Goal: Task Accomplishment & Management: Use online tool/utility

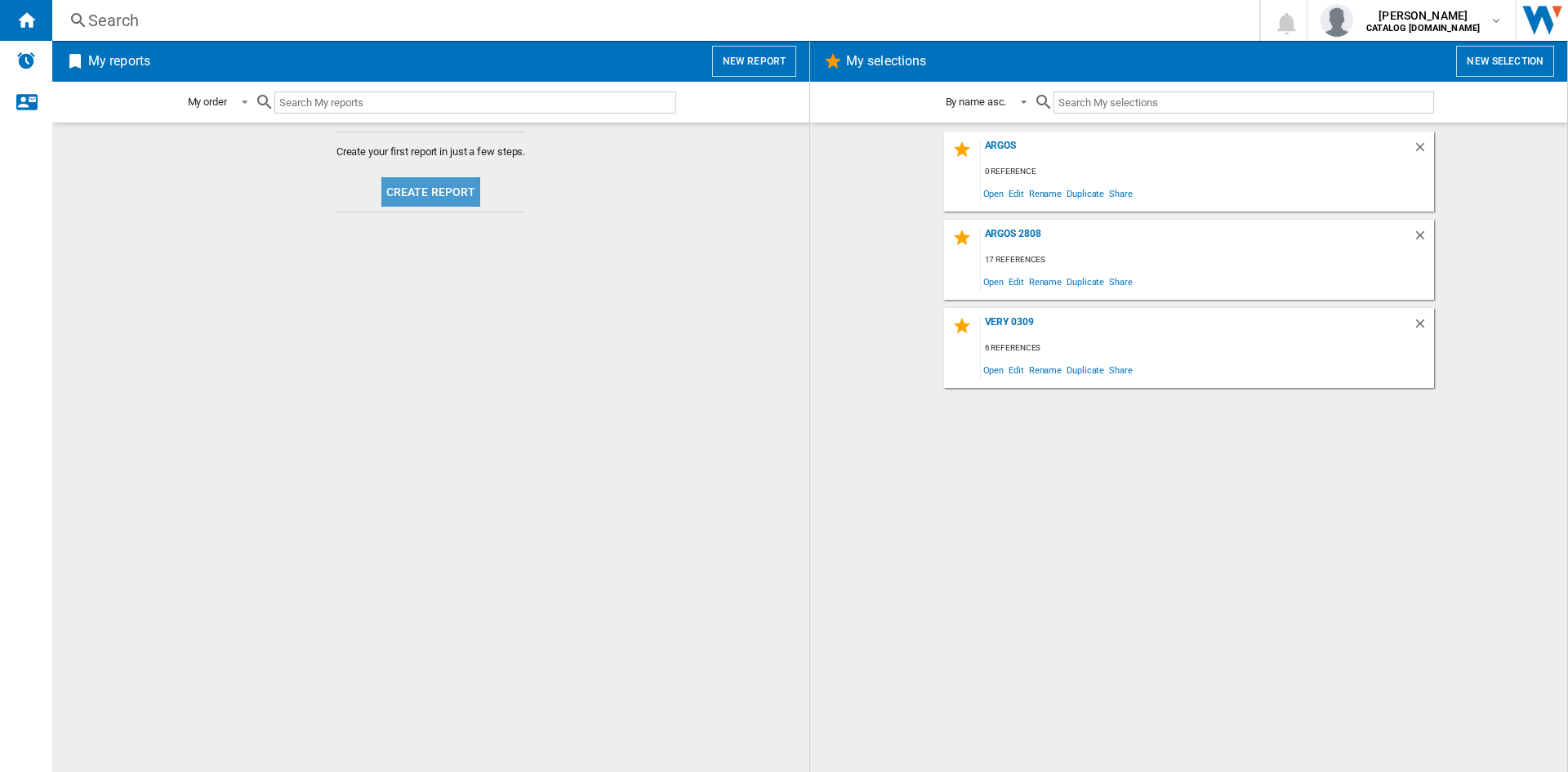
click at [447, 195] on button "Create report" at bounding box center [431, 191] width 100 height 30
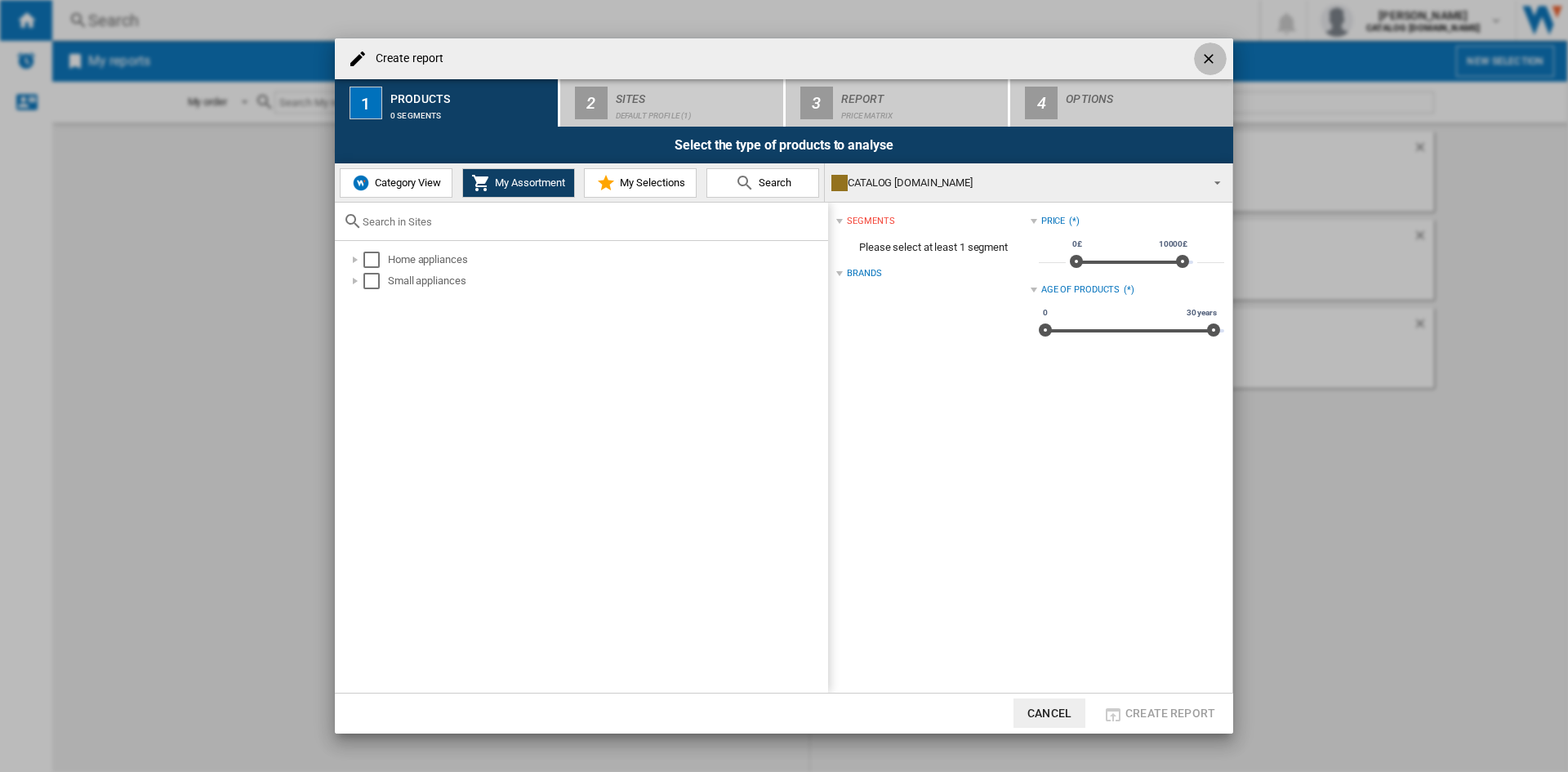
click at [1215, 48] on button "button" at bounding box center [1211, 58] width 32 height 32
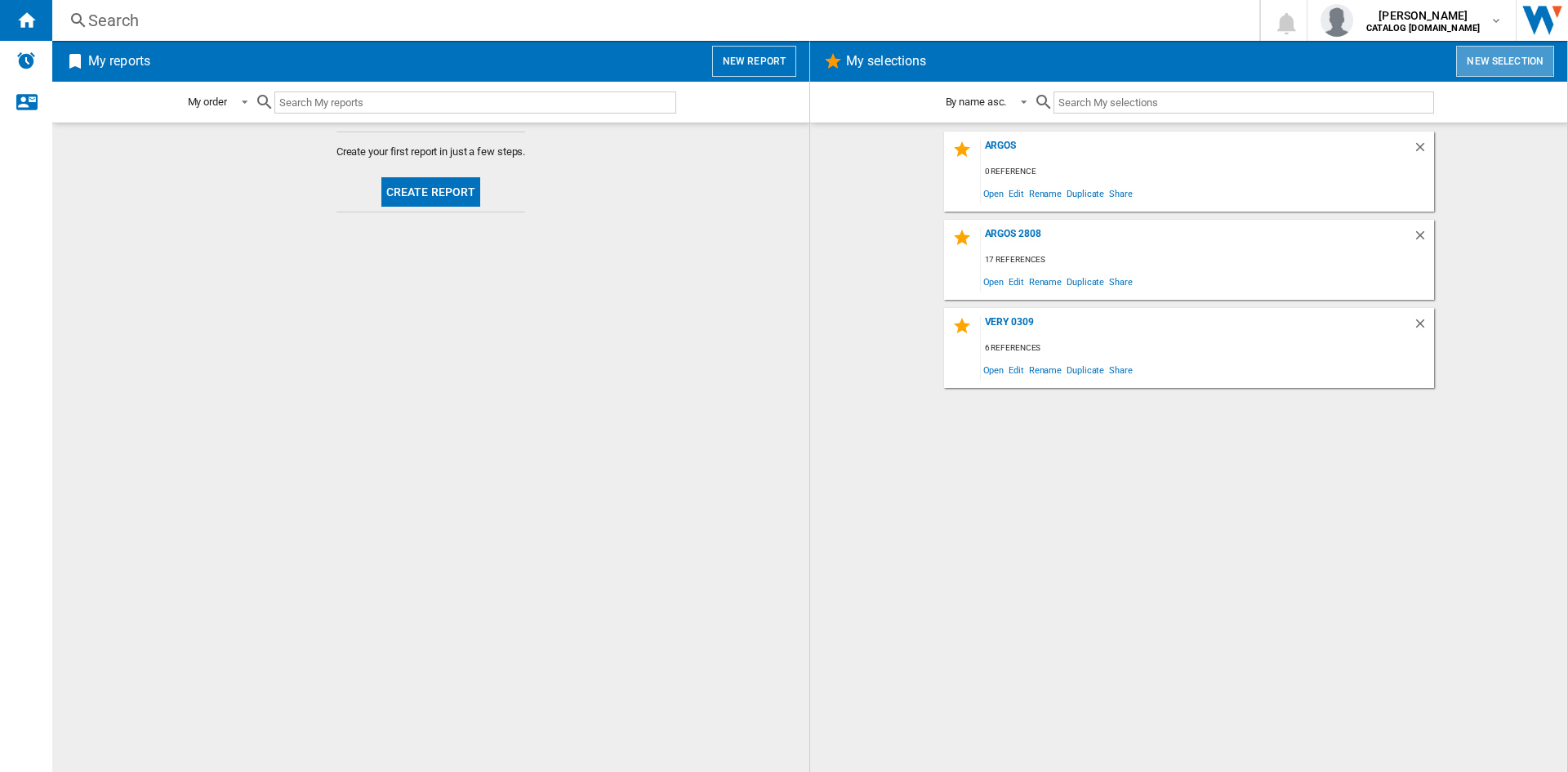
click at [1493, 60] on button "New selection" at bounding box center [1505, 61] width 98 height 31
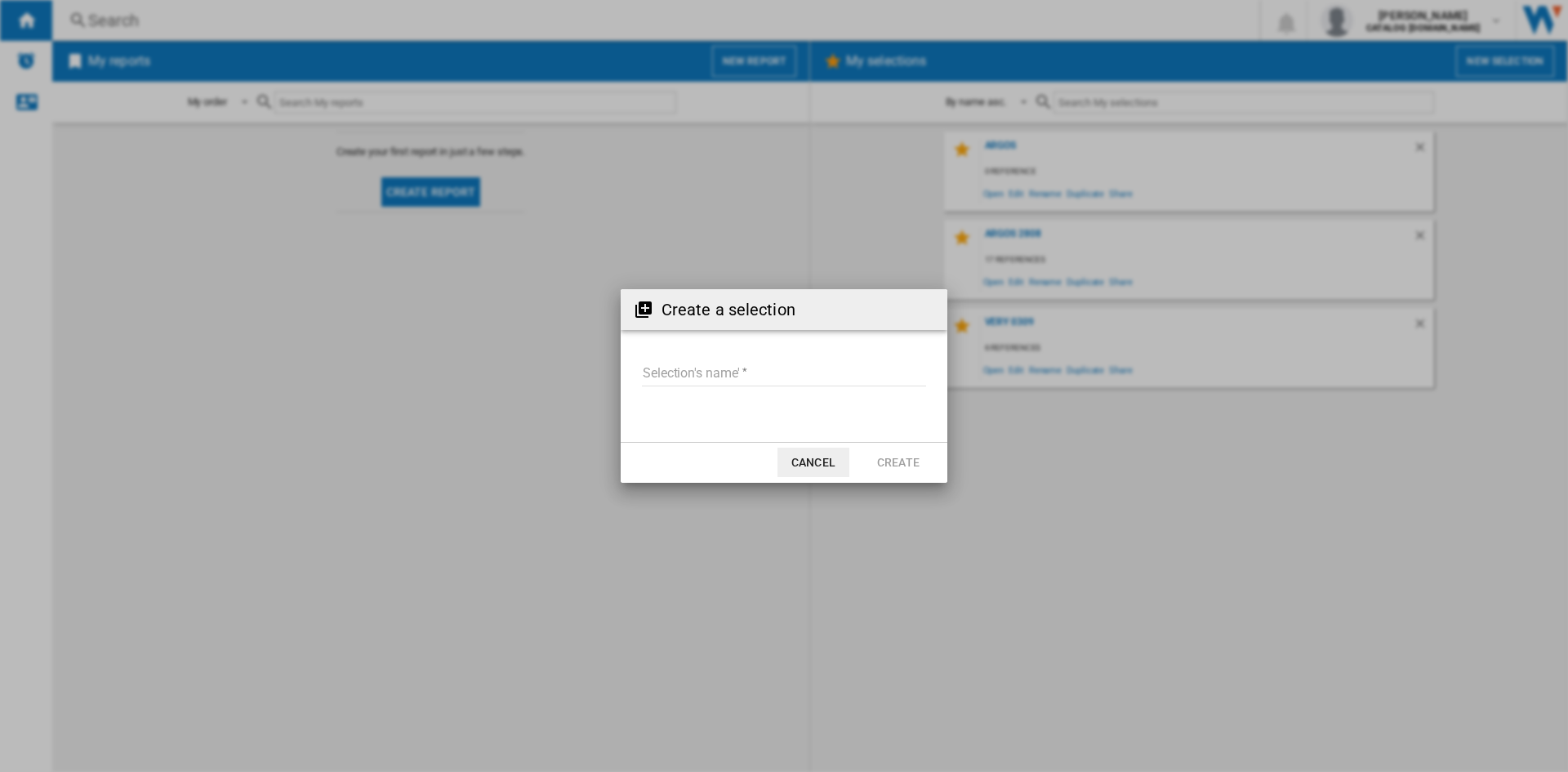
click at [708, 374] on input "Selection's name'" at bounding box center [784, 373] width 285 height 24
type input "**********"
click at [900, 462] on button "Create" at bounding box center [898, 461] width 72 height 30
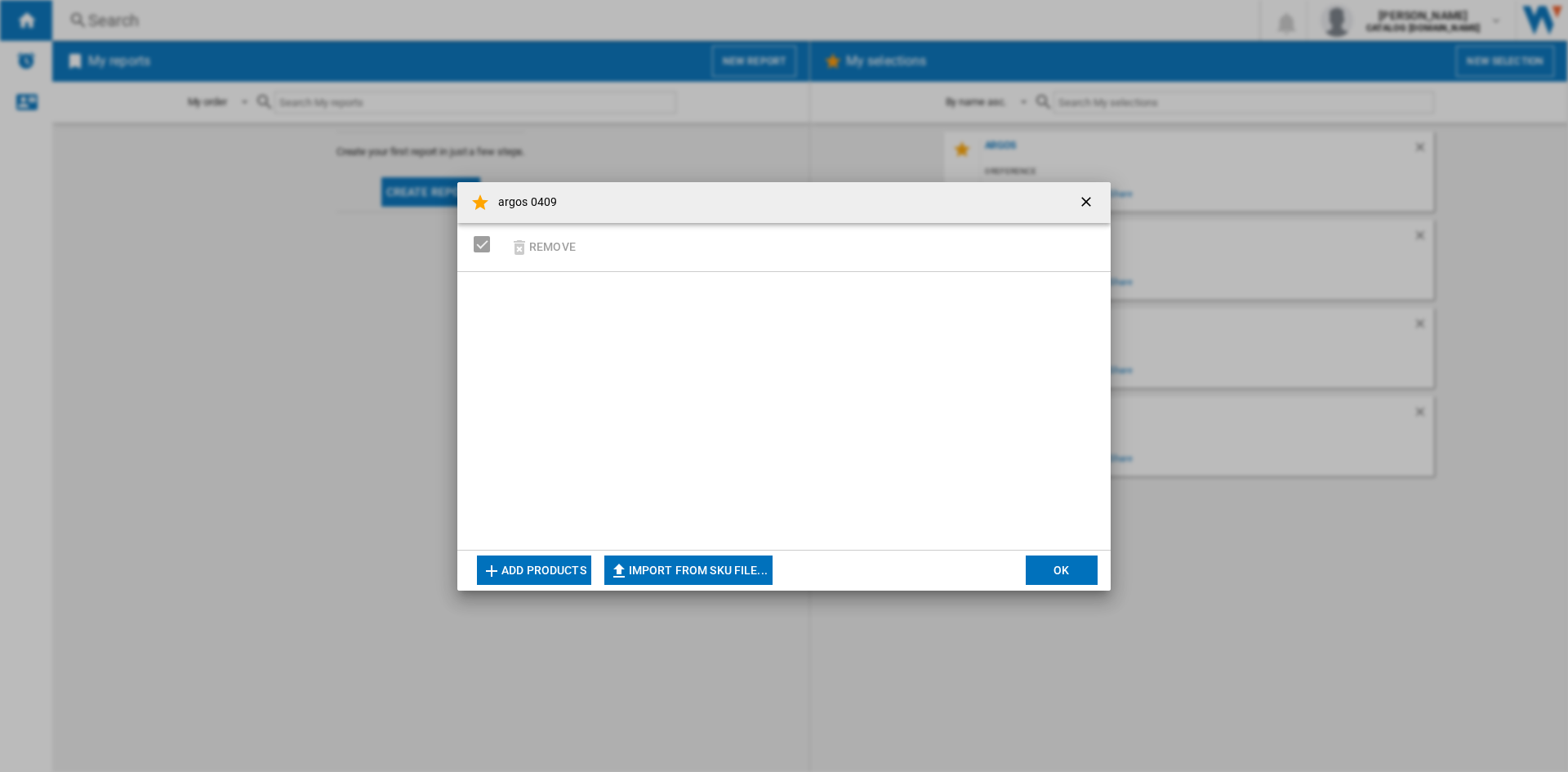
click at [683, 571] on button "Import from SKU file..." at bounding box center [688, 569] width 168 height 30
type input "**********"
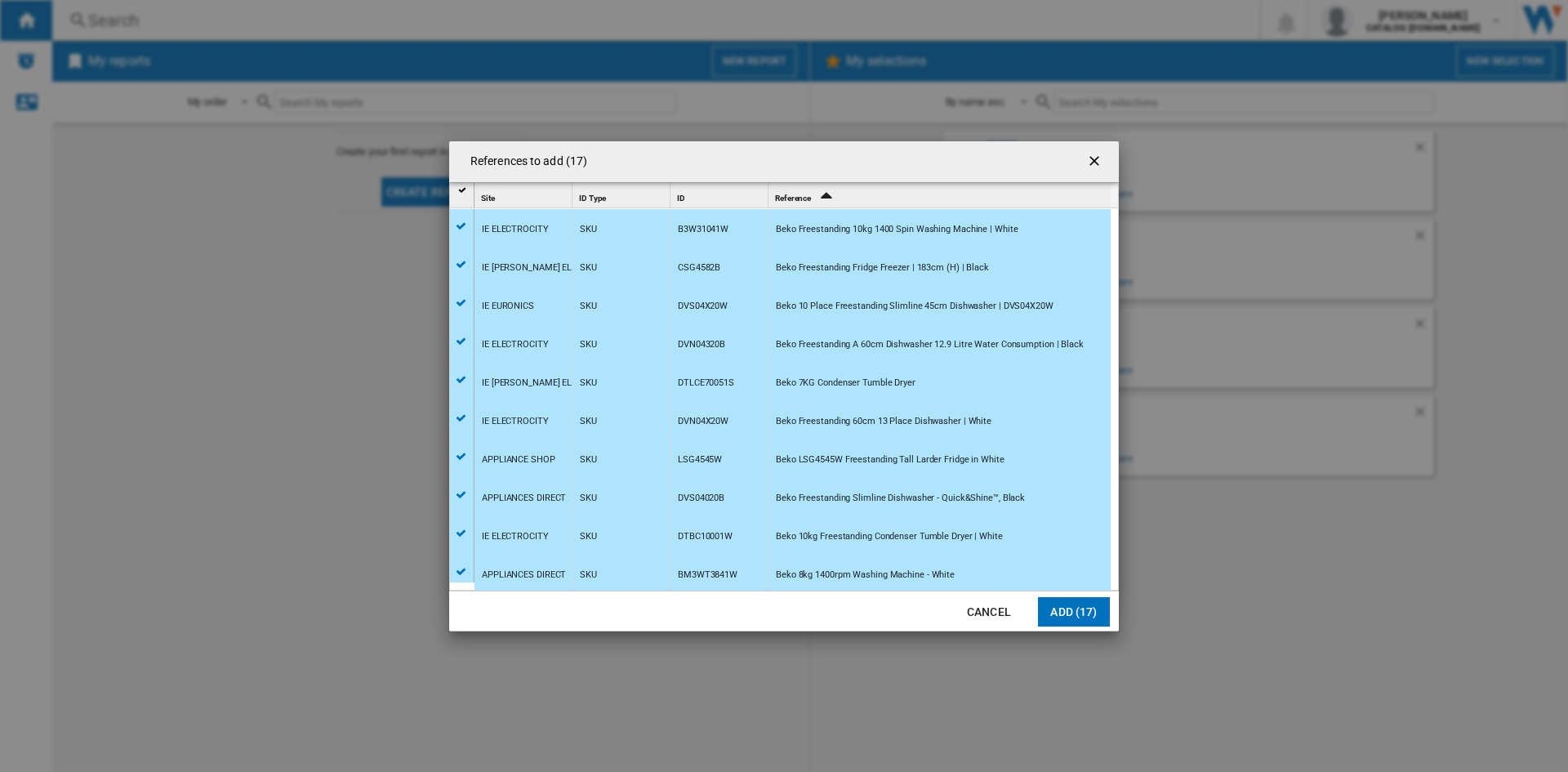
click at [1063, 610] on button "Add (17)" at bounding box center [1074, 611] width 72 height 30
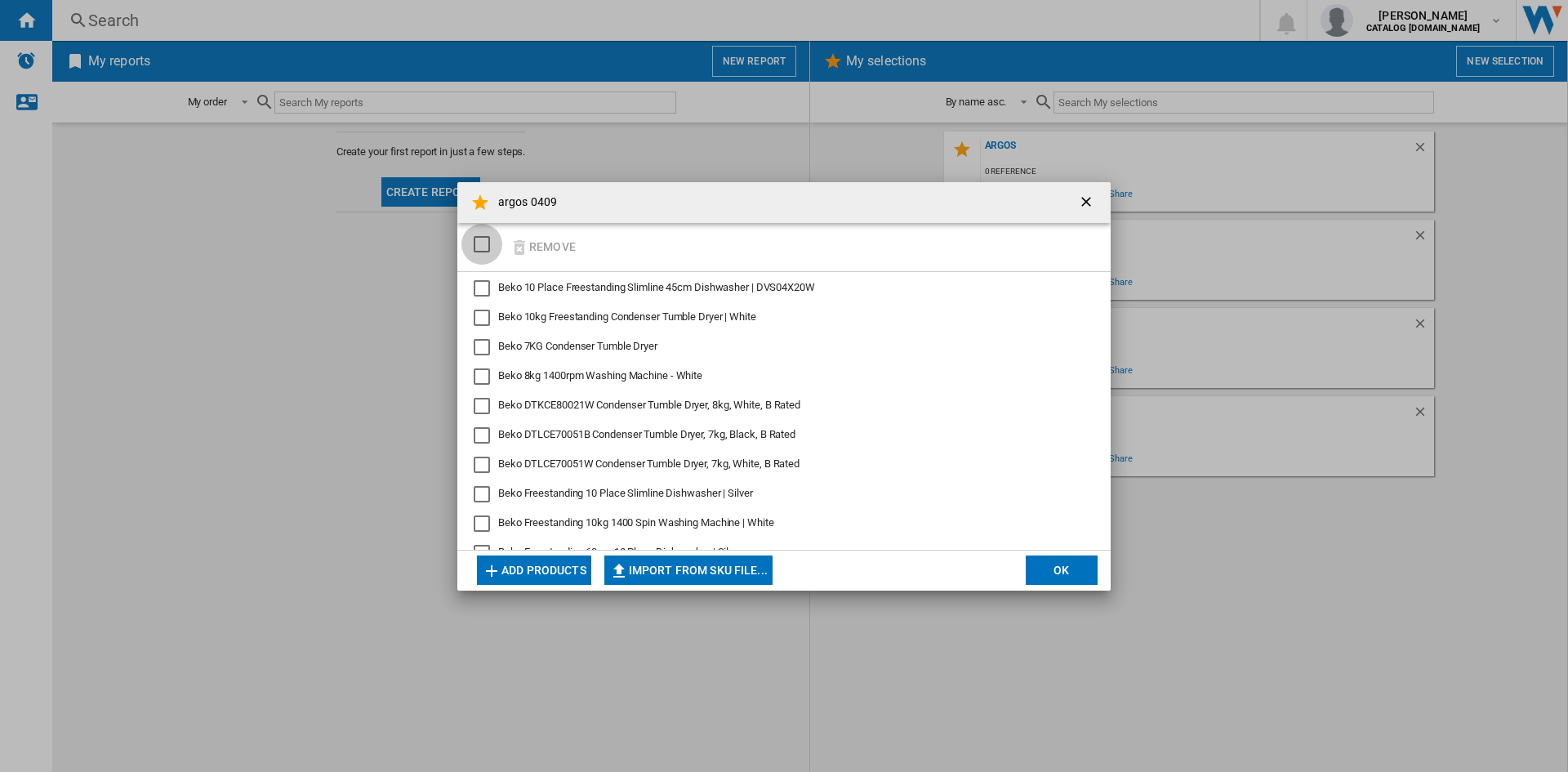
click at [478, 246] on div "SELECTIONS.EDITION_POPUP.SELECT_DESELECT" at bounding box center [482, 244] width 16 height 16
drag, startPoint x: 1093, startPoint y: 575, endPoint x: 1055, endPoint y: 574, distance: 38.0
click at [1055, 574] on button "OK" at bounding box center [1061, 569] width 72 height 30
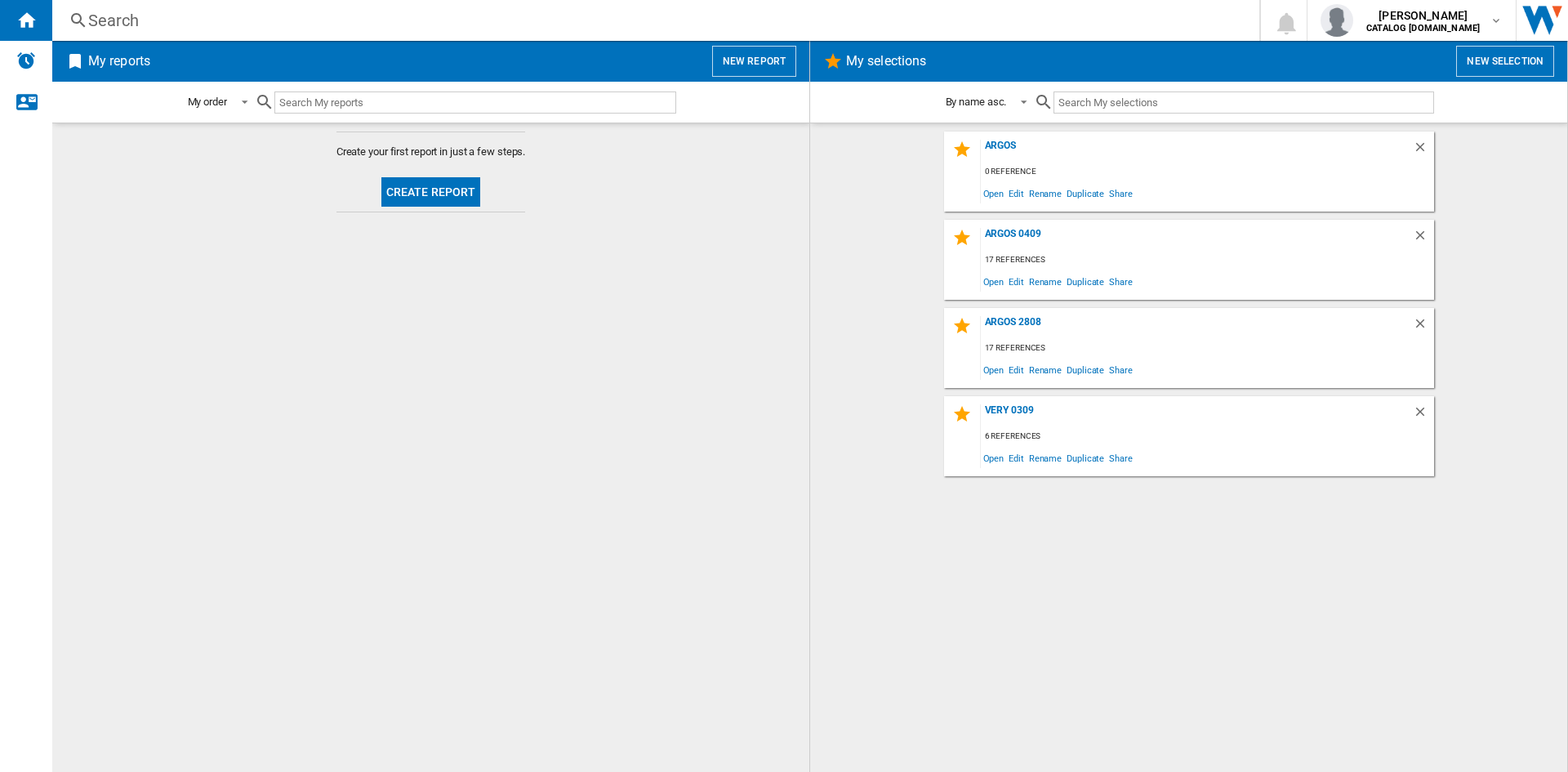
click at [1057, 574] on div "argos 0 reference Open Edit Rename Duplicate Share argos 0409 17 references Ope…" at bounding box center [1188, 447] width 725 height 632
click at [1097, 166] on div "0 reference" at bounding box center [1207, 171] width 454 height 21
click at [997, 193] on span "Open" at bounding box center [993, 193] width 26 height 22
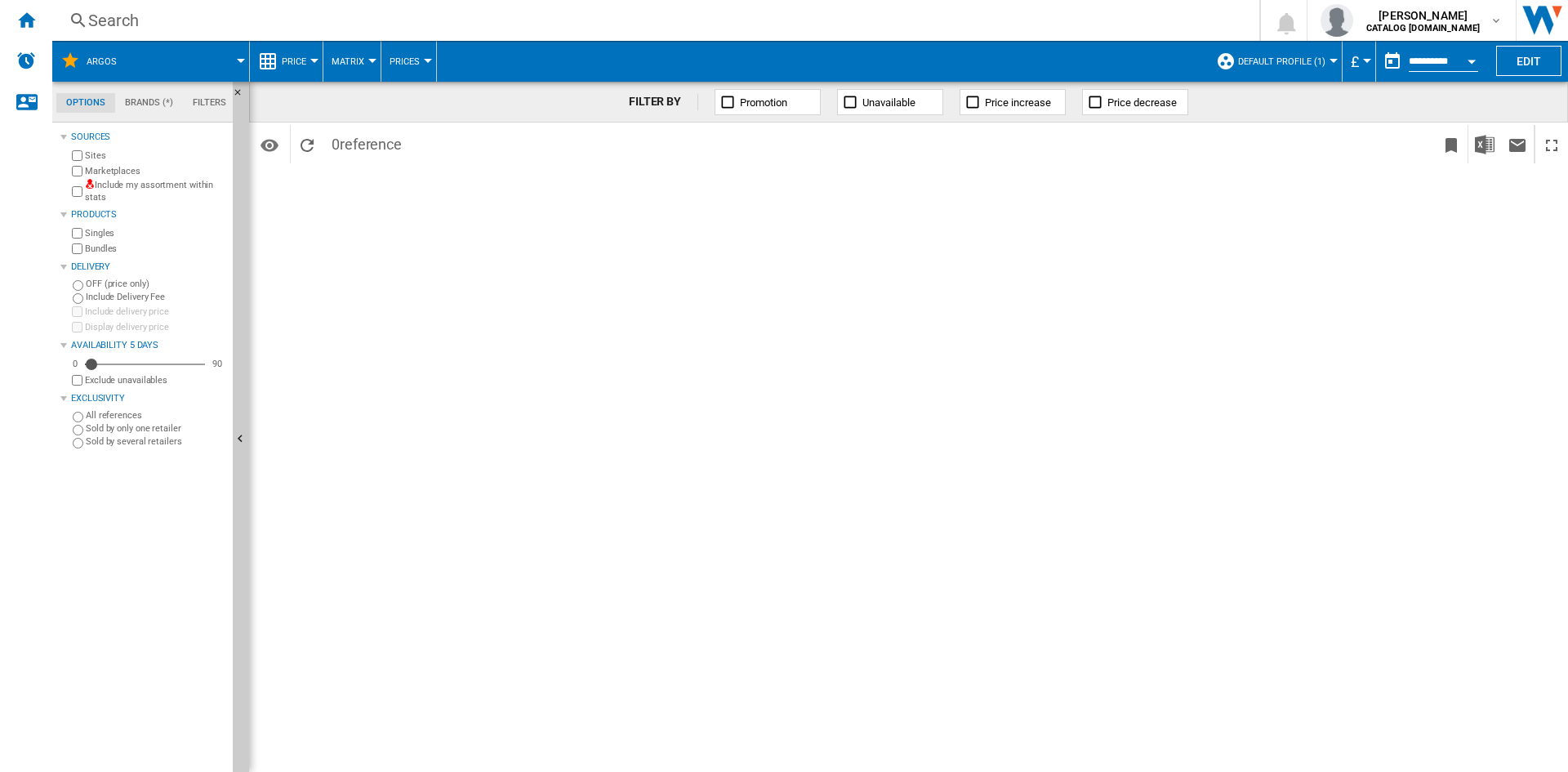
click at [1320, 60] on span "Default profile (1)" at bounding box center [1282, 62] width 87 height 11
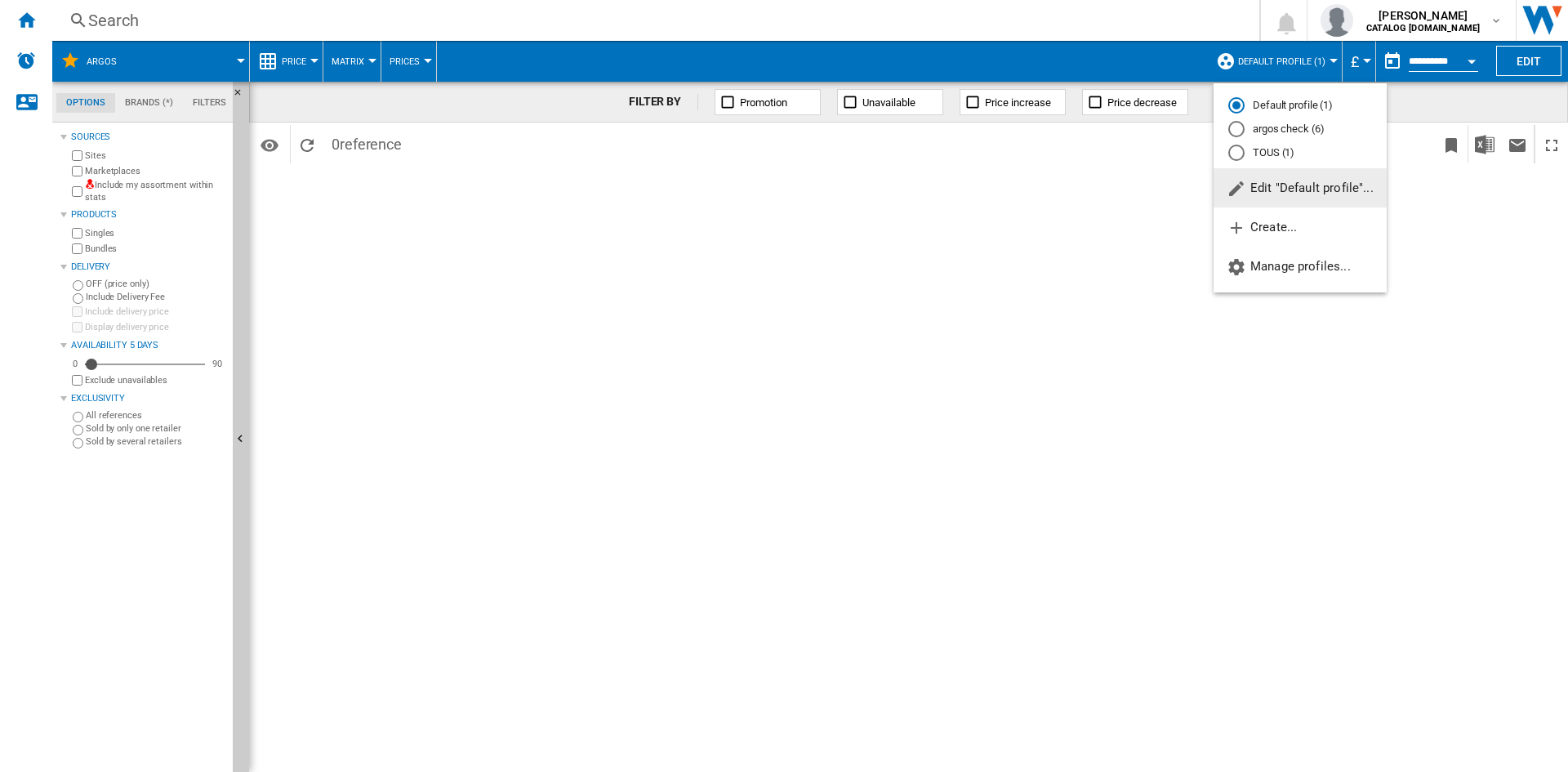
click at [1267, 128] on md-radio-button "argos check (6)" at bounding box center [1300, 129] width 144 height 15
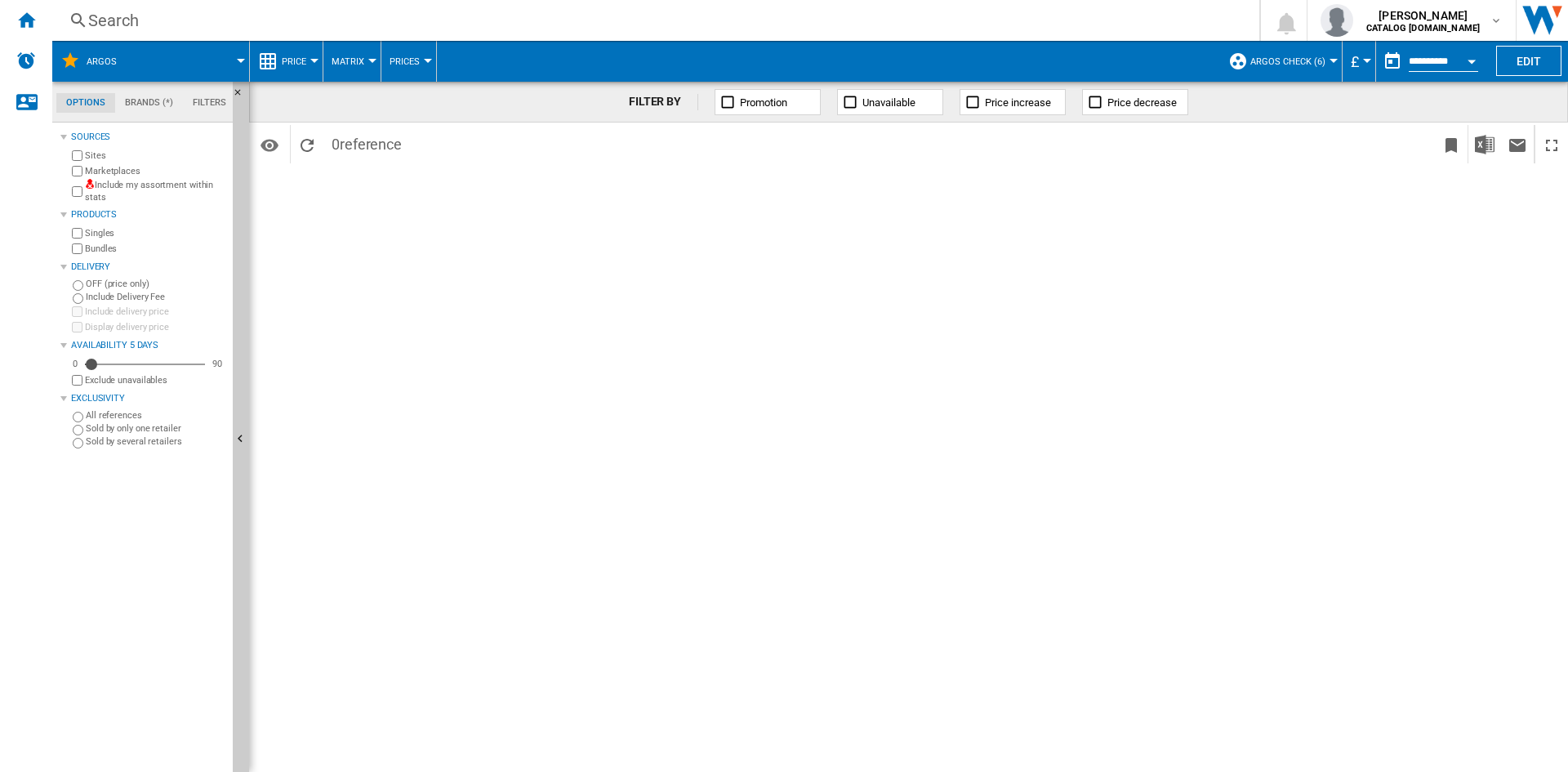
click at [1299, 60] on span "argos check (6)" at bounding box center [1289, 62] width 75 height 11
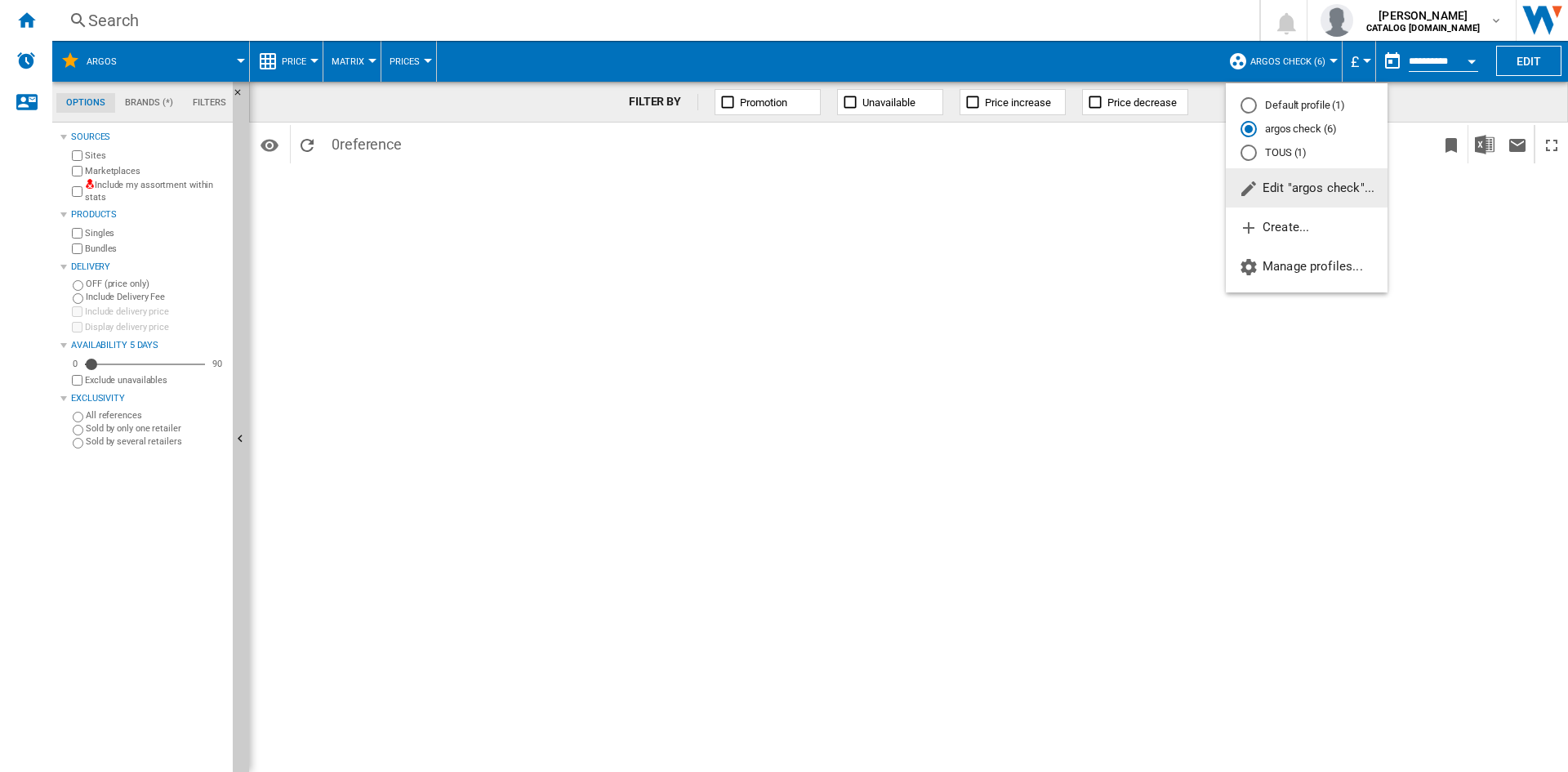
click at [1141, 171] on md-backdrop at bounding box center [784, 386] width 1568 height 772
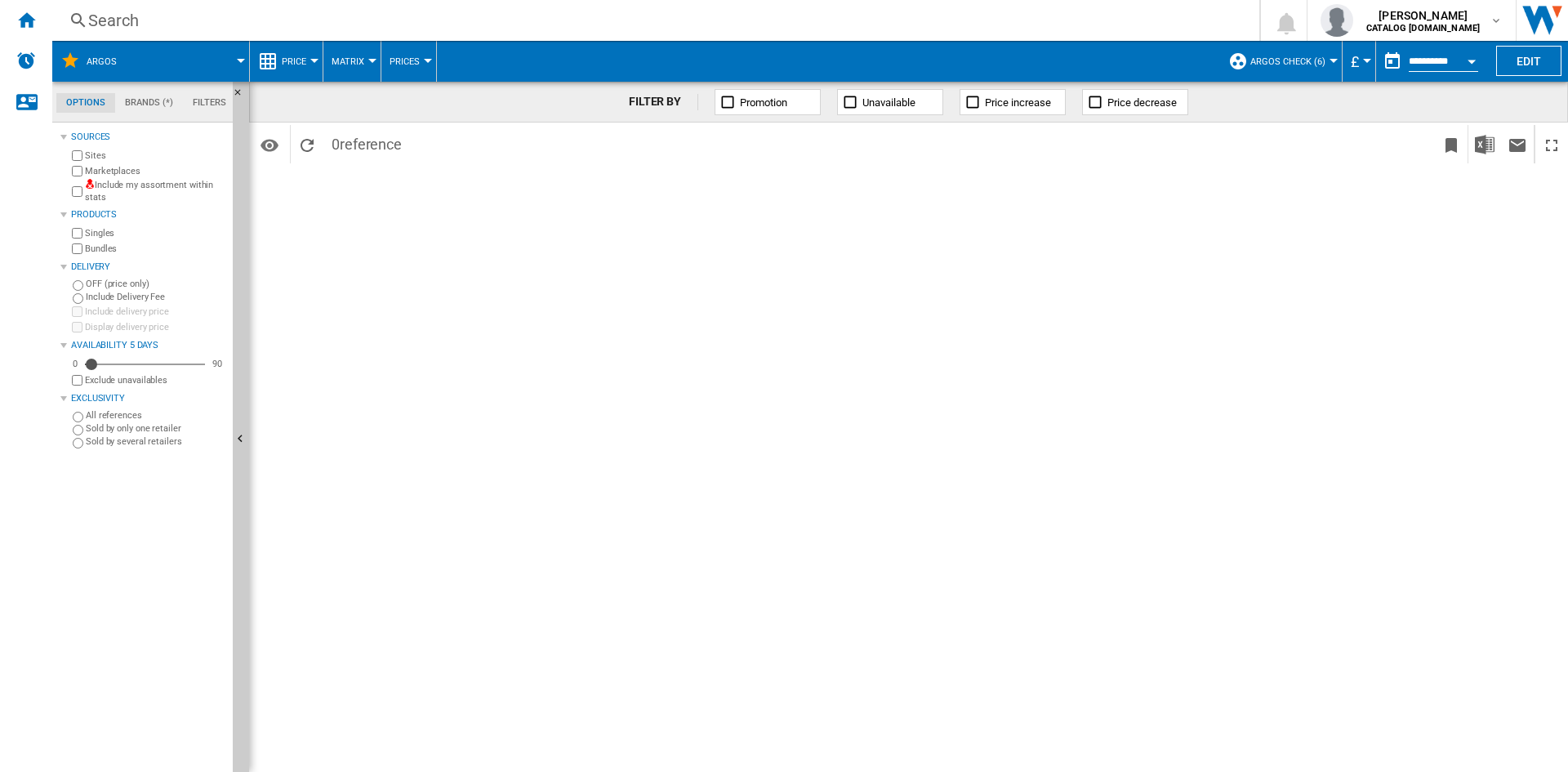
click at [726, 101] on ng-md-icon at bounding box center [727, 102] width 16 height 16
click at [854, 101] on ng-md-icon at bounding box center [850, 102] width 16 height 16
click at [727, 102] on ng-md-icon at bounding box center [727, 102] width 16 height 16
click at [1281, 60] on span "argos check (6)" at bounding box center [1289, 62] width 75 height 11
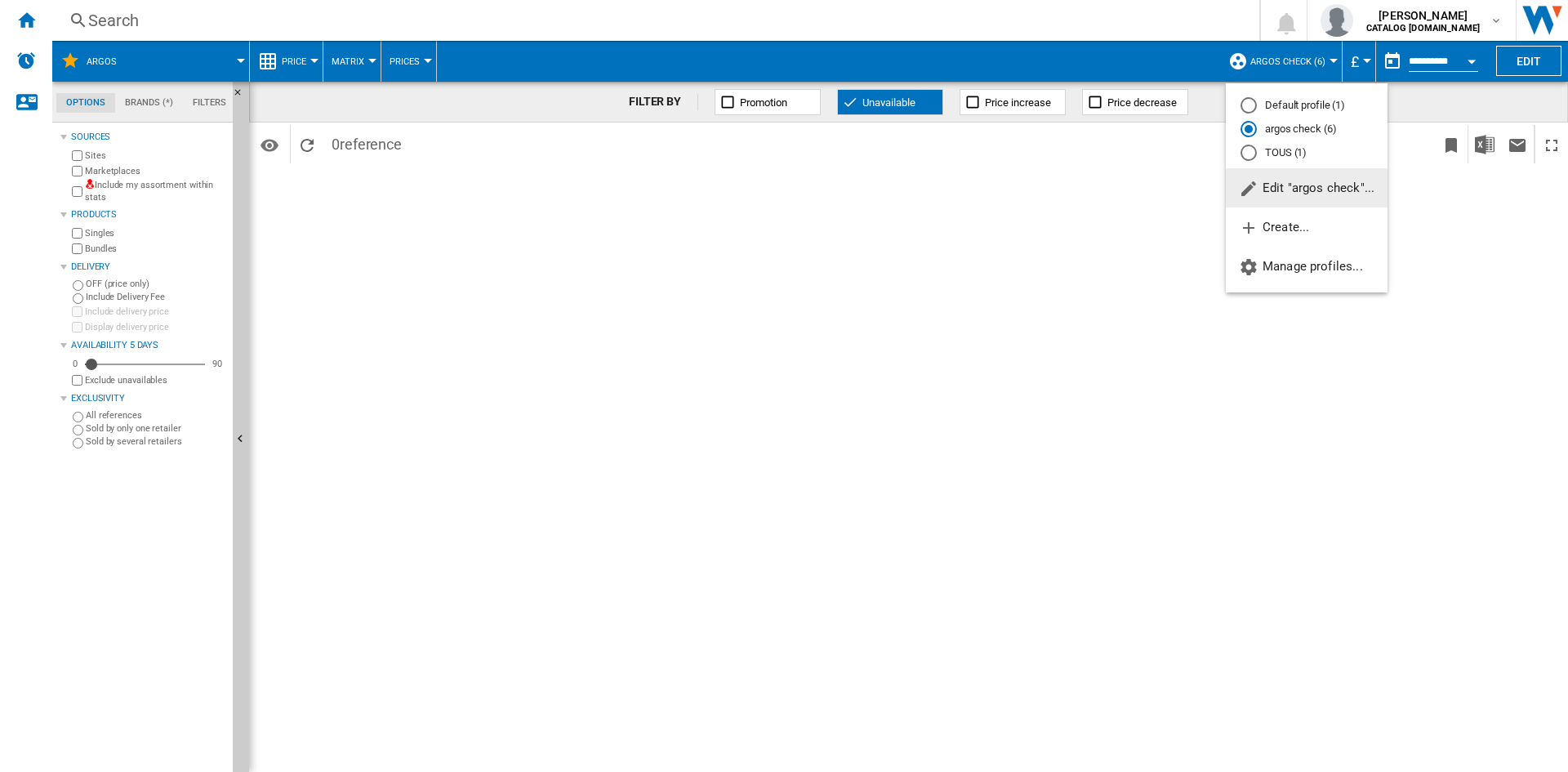
click at [1171, 179] on md-backdrop at bounding box center [784, 386] width 1568 height 772
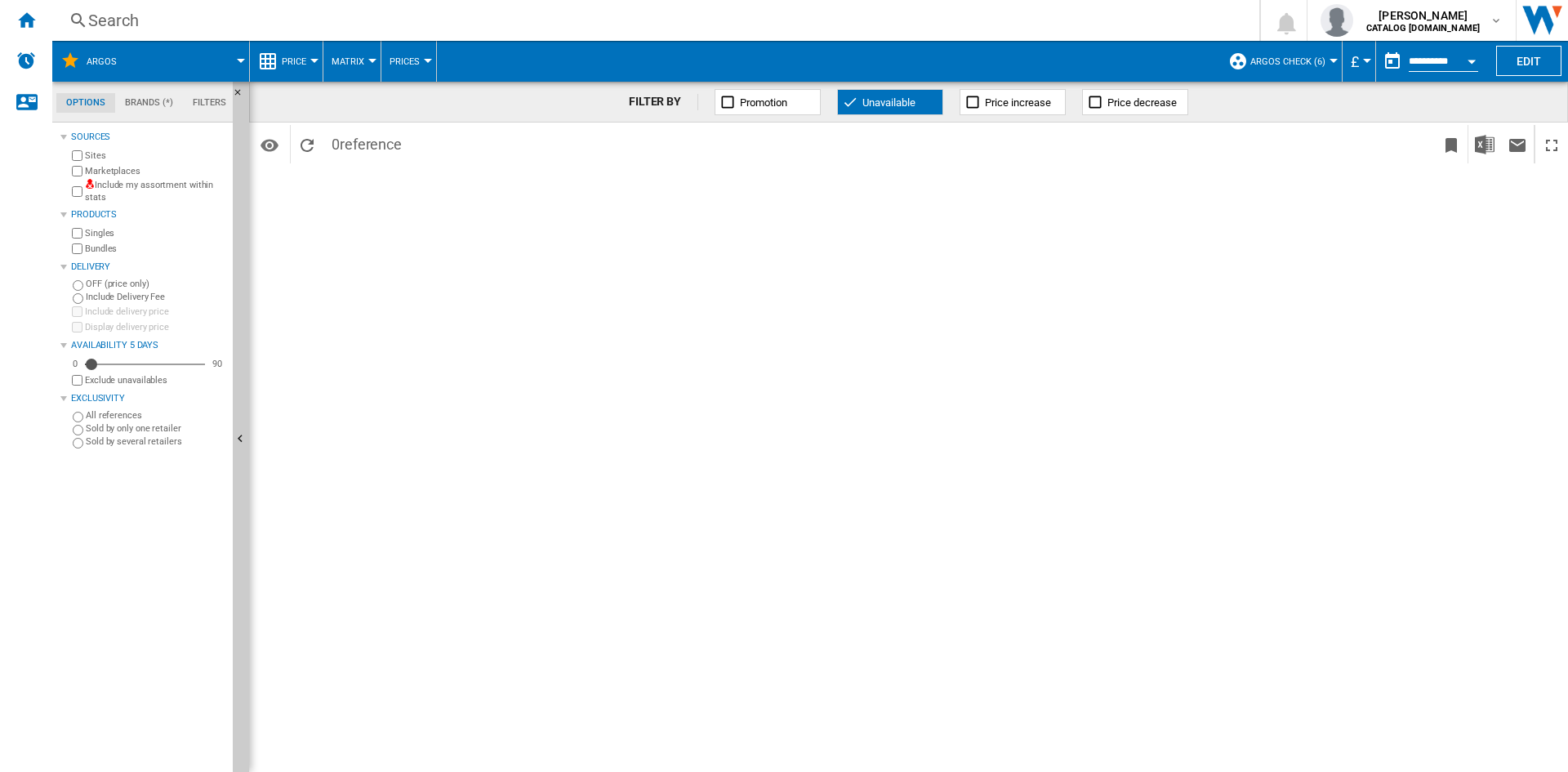
click at [853, 106] on ng-md-icon at bounding box center [850, 102] width 16 height 16
click at [1526, 56] on button "Edit" at bounding box center [1528, 61] width 66 height 31
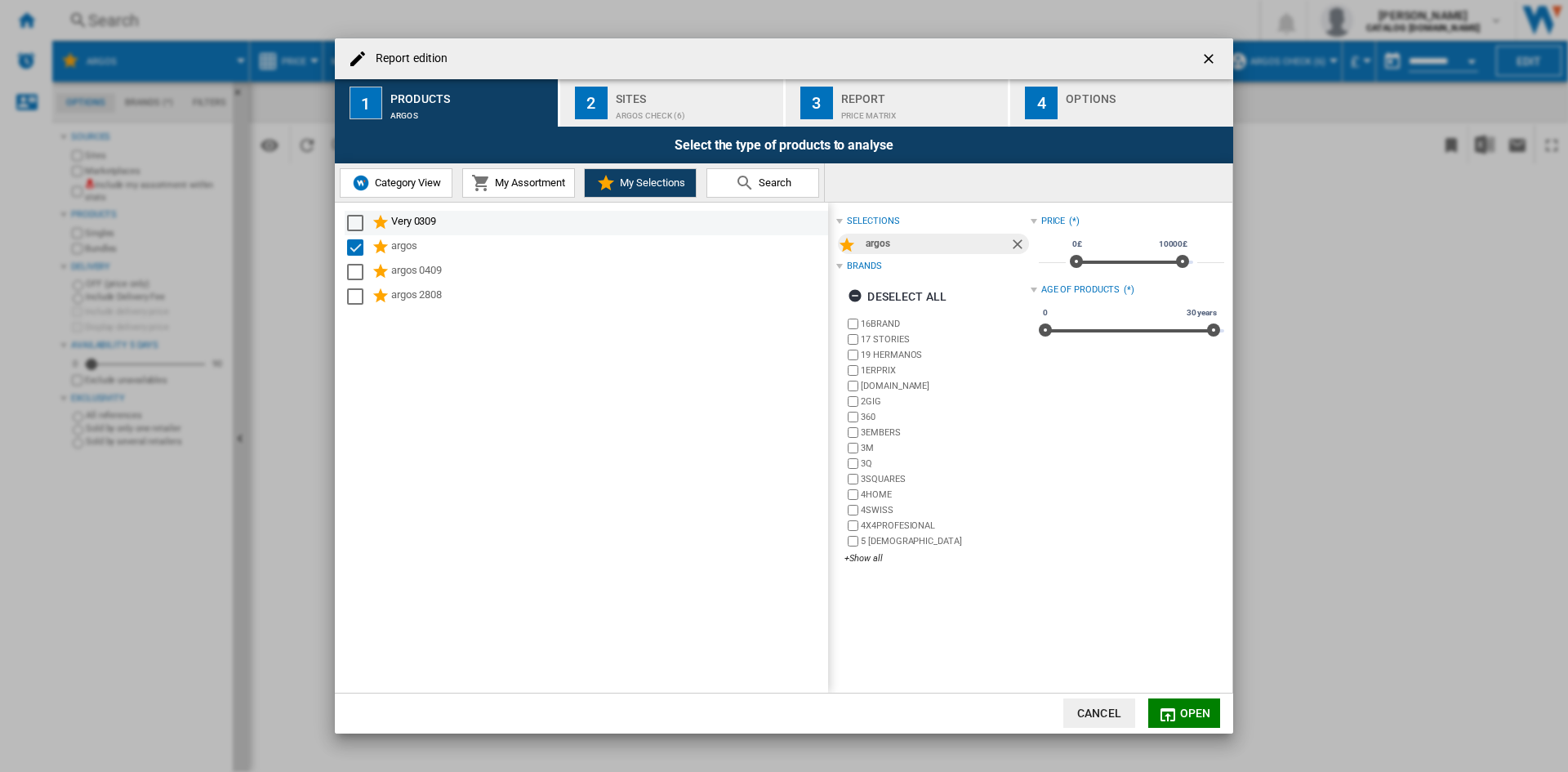
click at [358, 223] on div "Select" at bounding box center [356, 223] width 16 height 16
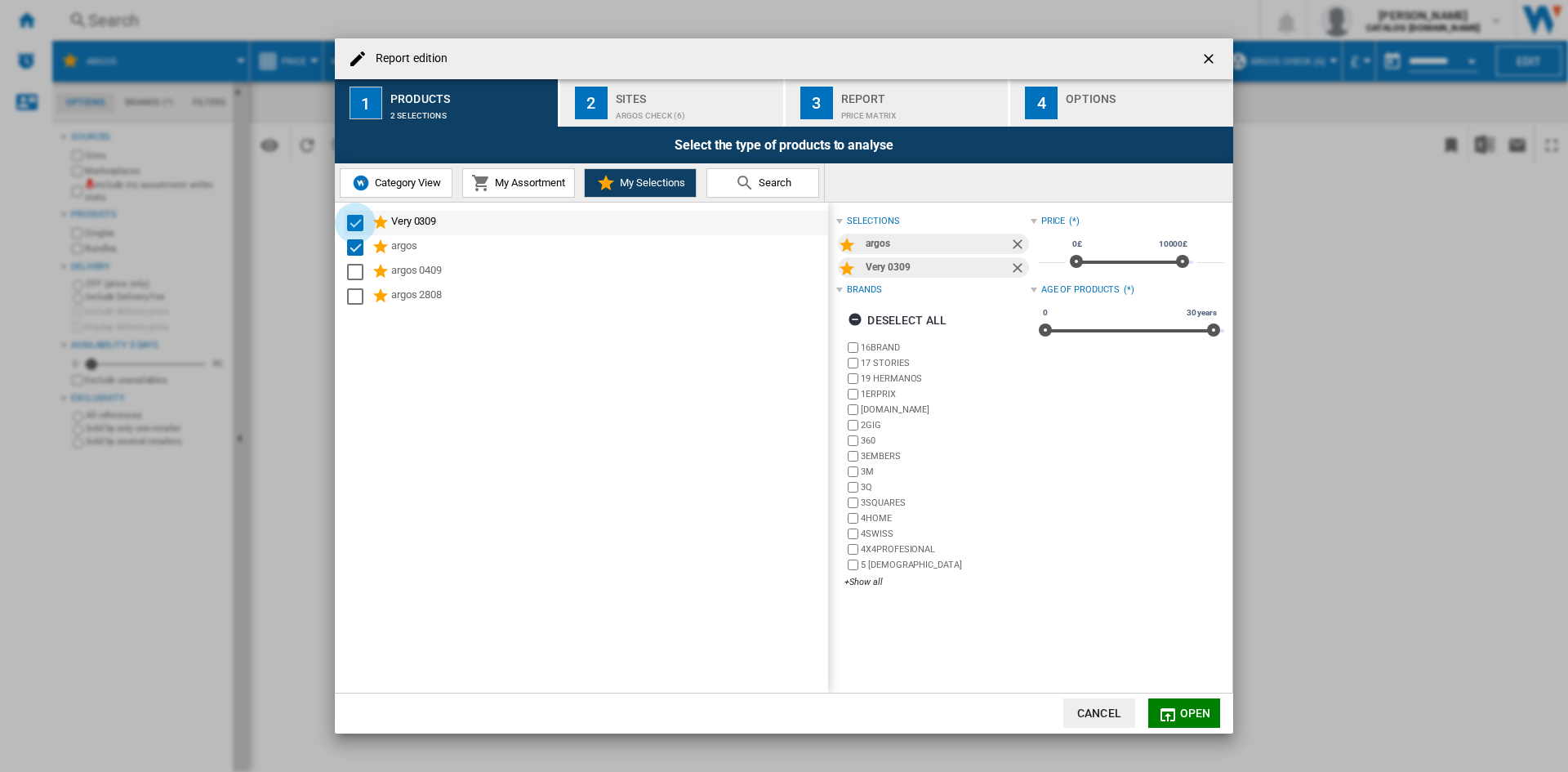
click at [358, 223] on div "Select" at bounding box center [356, 223] width 16 height 16
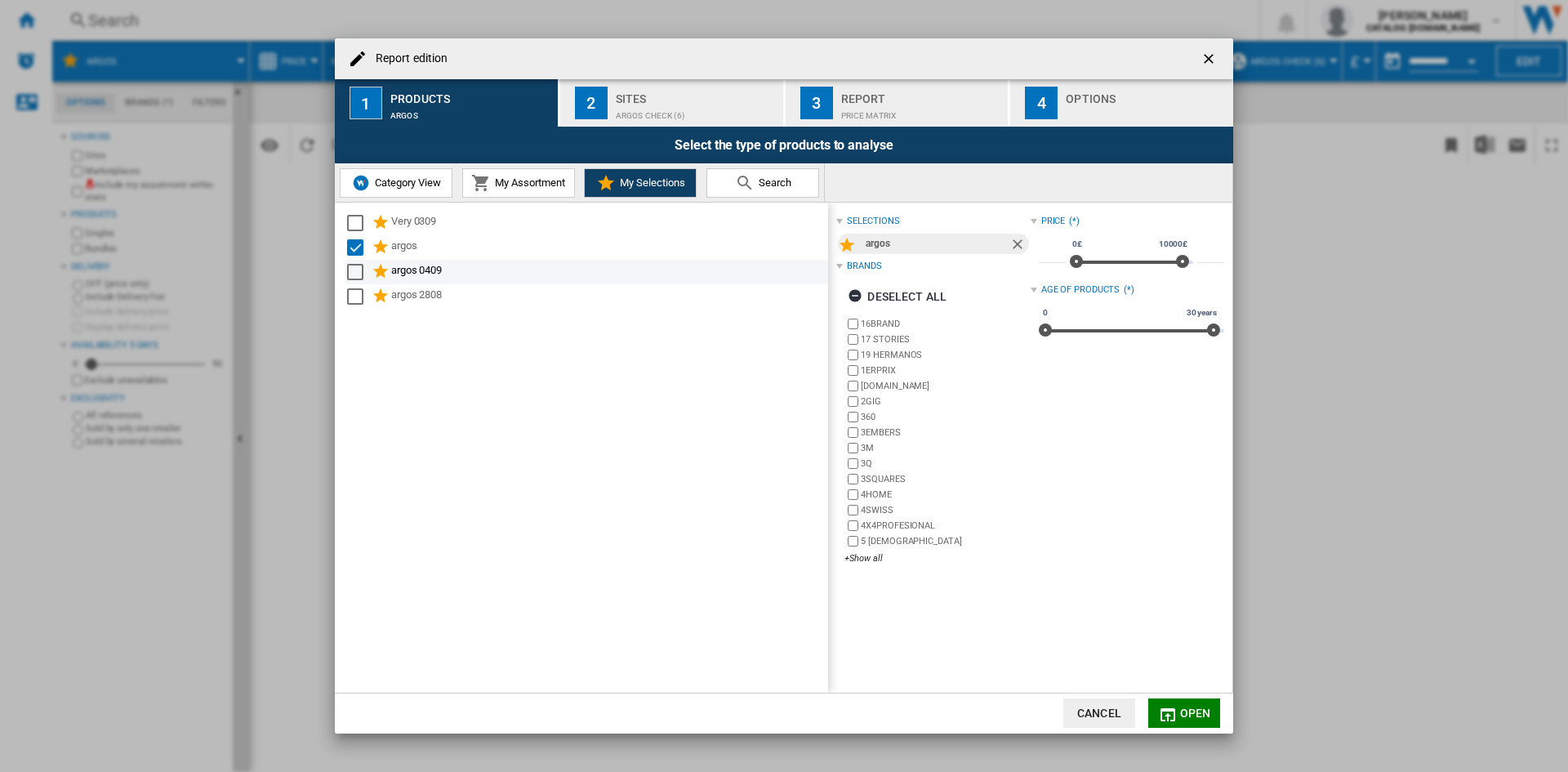
click at [355, 270] on div "Select" at bounding box center [356, 272] width 16 height 16
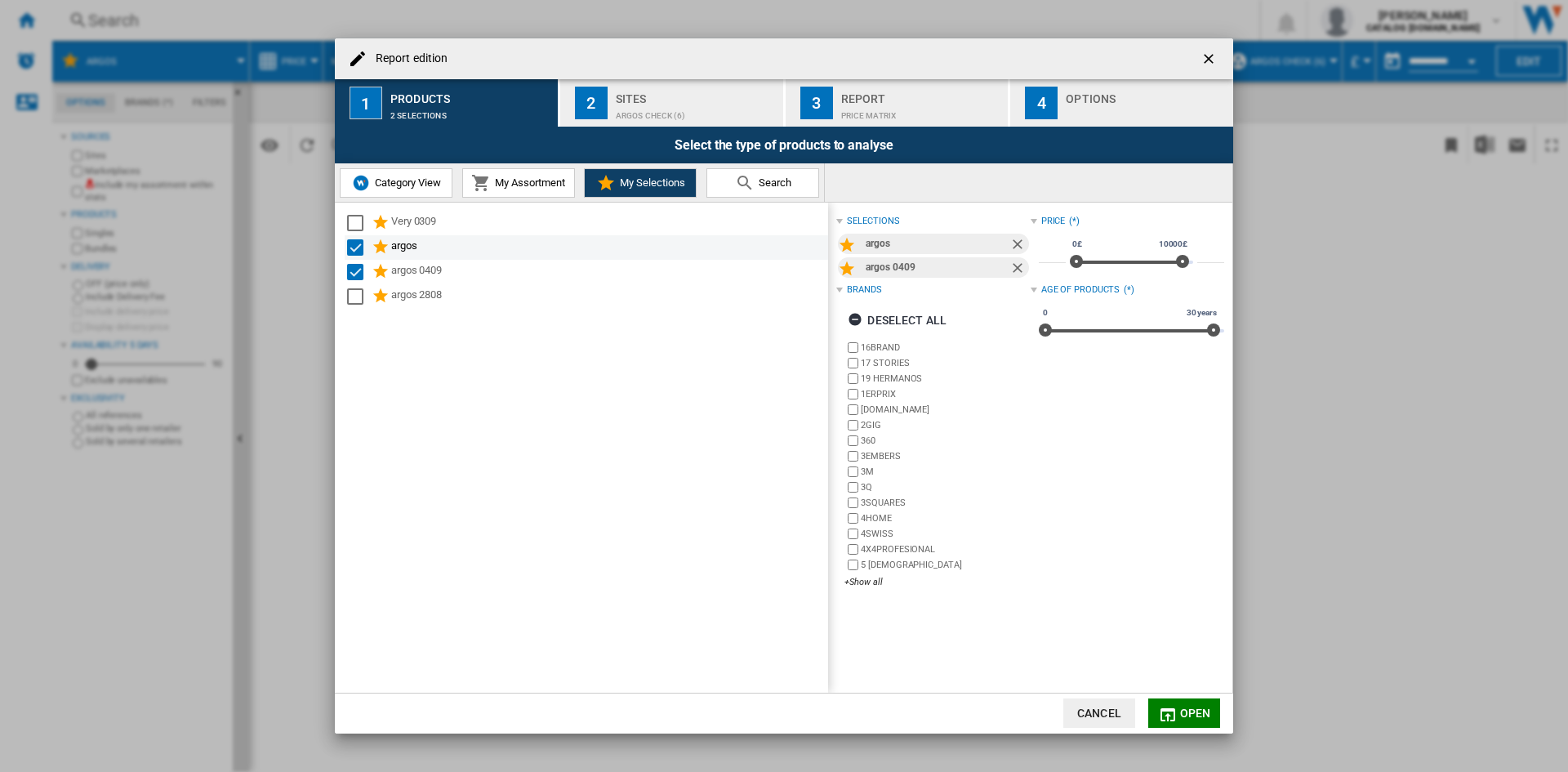
click at [357, 246] on div "Select" at bounding box center [356, 247] width 16 height 16
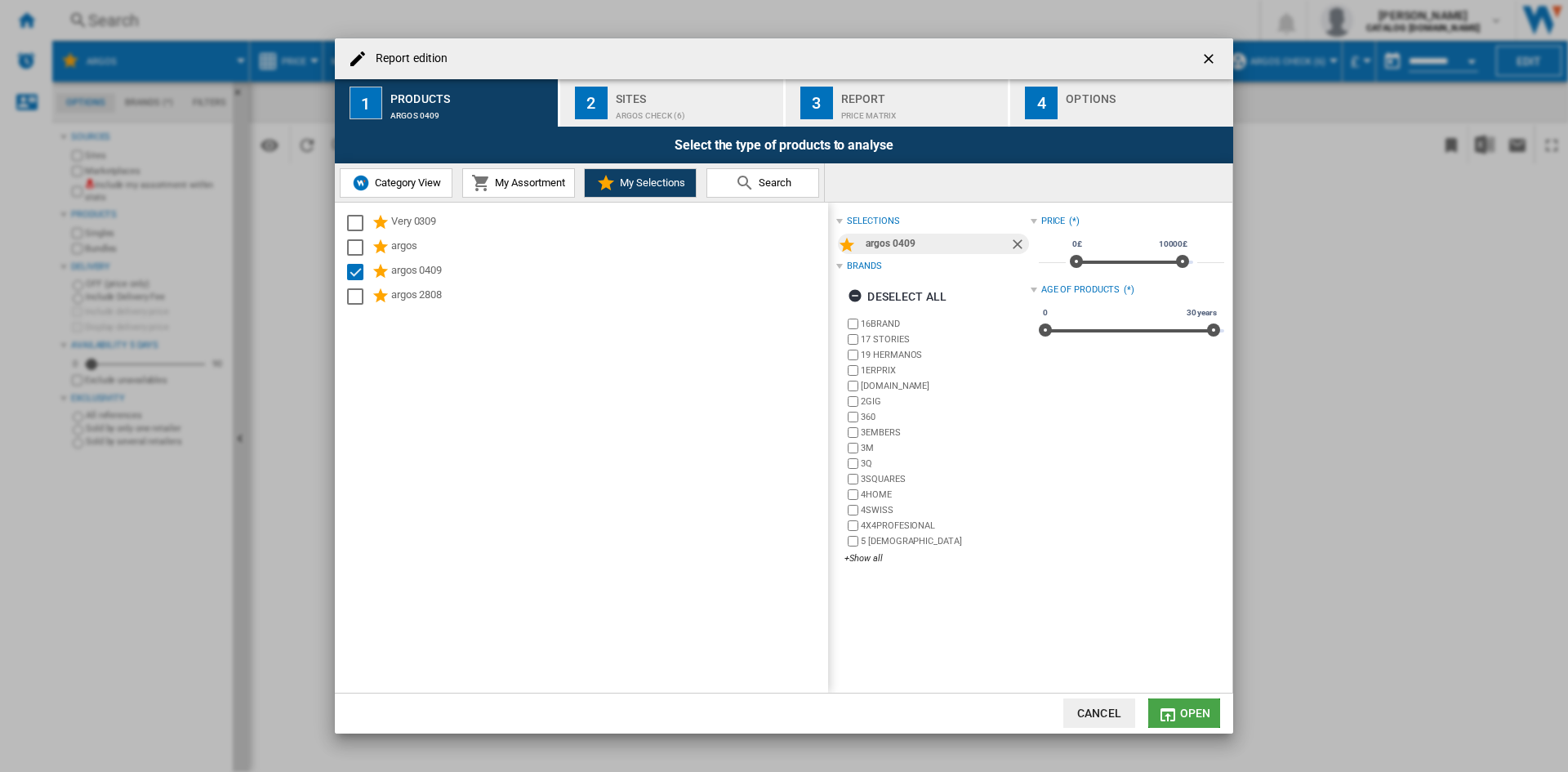
click at [1196, 715] on span "Open" at bounding box center [1195, 713] width 31 height 13
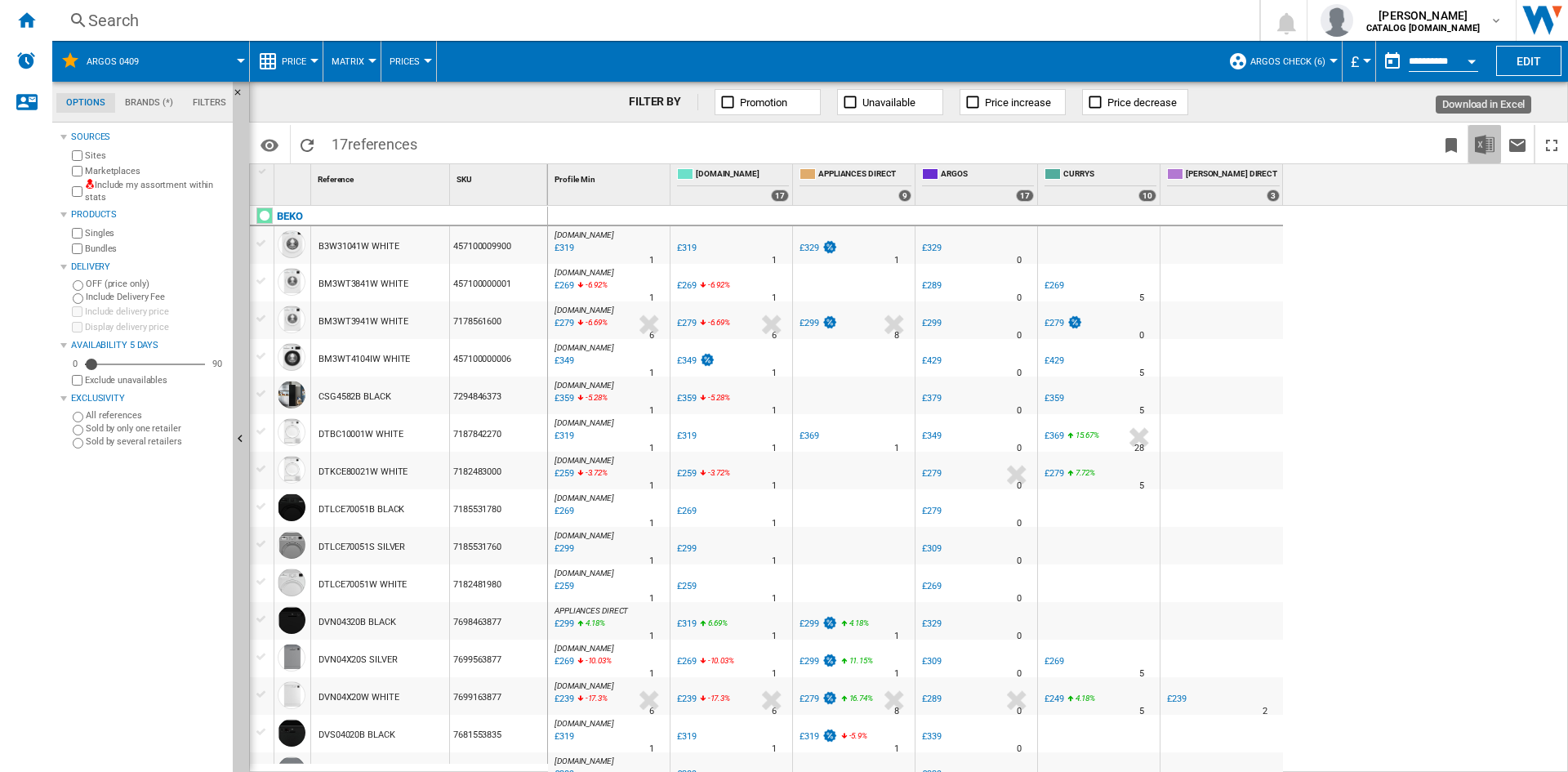
click at [1494, 149] on button "Download in Excel" at bounding box center [1484, 144] width 32 height 39
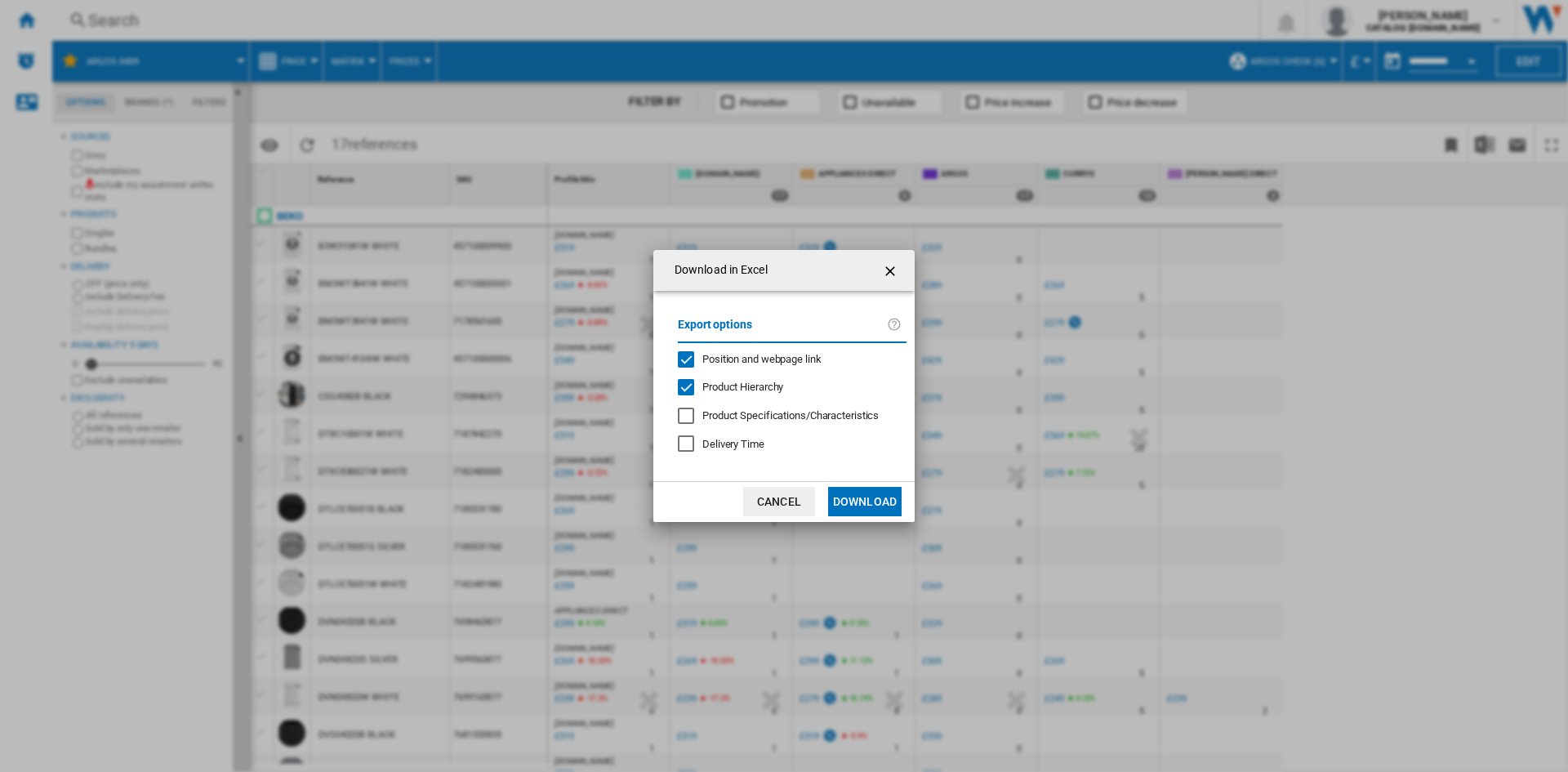
click at [877, 504] on button "Download" at bounding box center [865, 501] width 74 height 30
